Goal: Find specific page/section: Find specific page/section

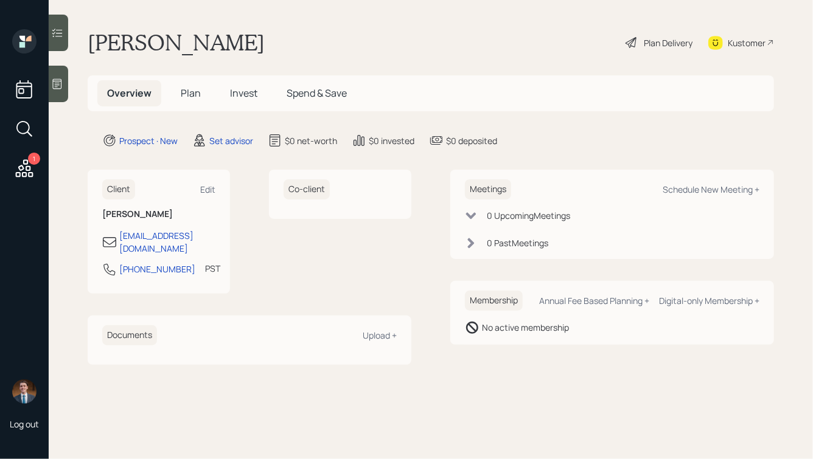
click at [53, 88] on icon at bounding box center [57, 84] width 12 height 12
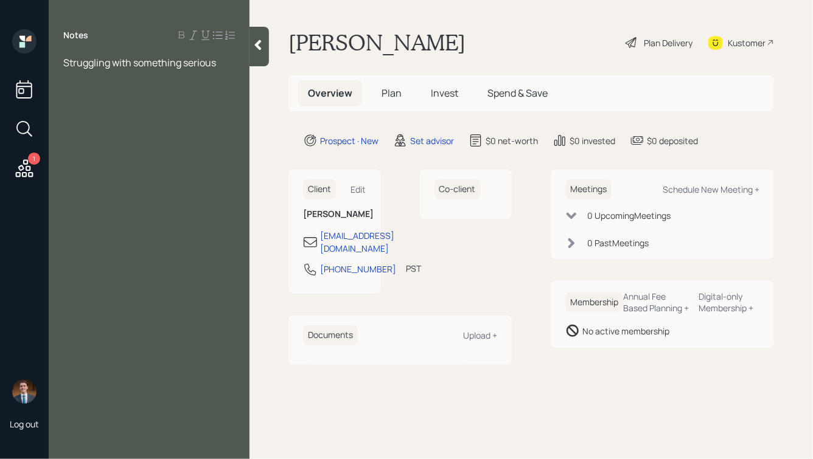
click at [257, 47] on icon at bounding box center [258, 45] width 12 height 12
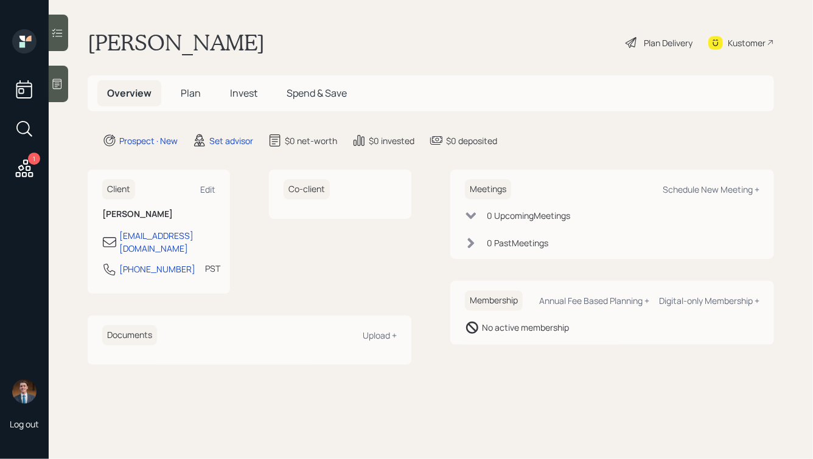
click at [56, 67] on div at bounding box center [58, 84] width 19 height 36
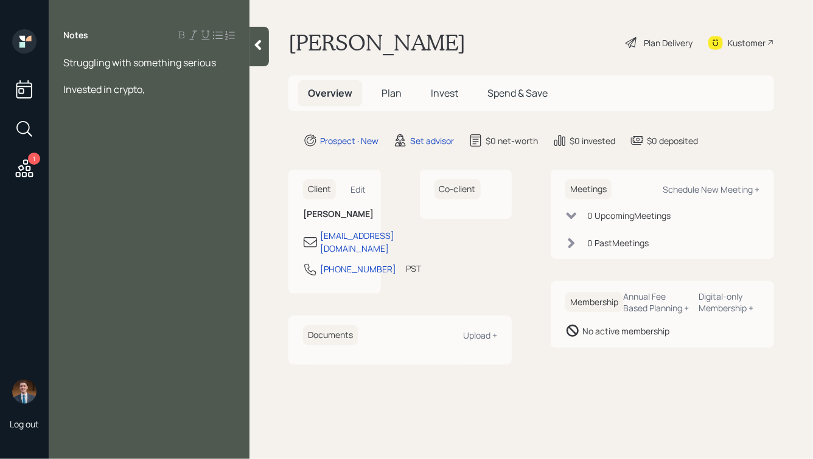
click at [257, 46] on icon at bounding box center [258, 45] width 7 height 10
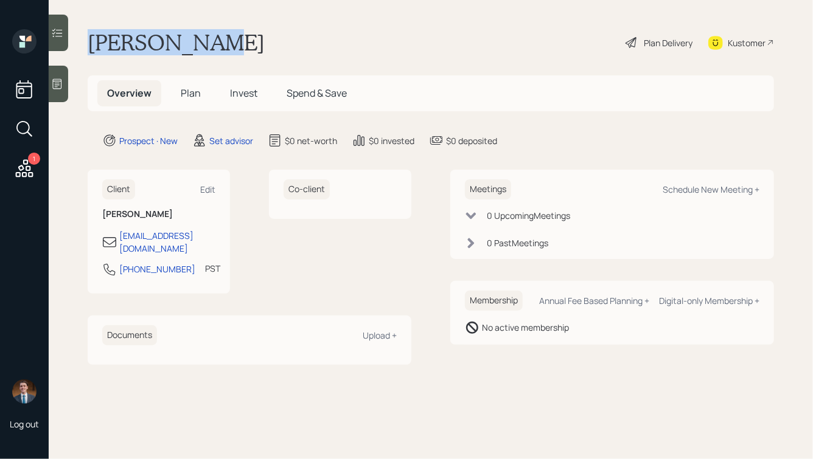
drag, startPoint x: 221, startPoint y: 43, endPoint x: 81, endPoint y: 48, distance: 140.0
click at [81, 48] on main "[PERSON_NAME] Plan Delivery Kustomer Overview Plan Invest Spend & Save Prospect…" at bounding box center [431, 229] width 764 height 459
click at [55, 81] on icon at bounding box center [57, 84] width 12 height 12
